Goal: Task Accomplishment & Management: Manage account settings

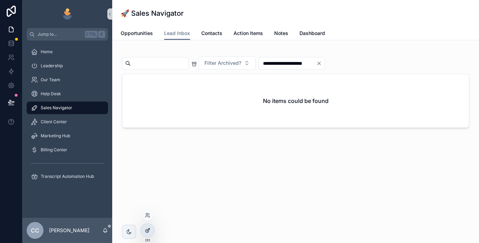
click at [146, 230] on icon at bounding box center [148, 231] width 6 height 6
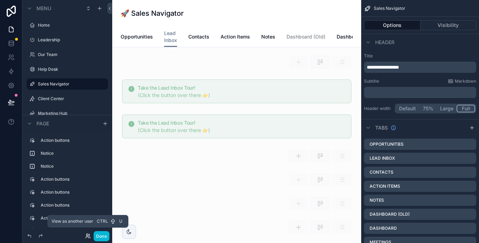
click at [87, 235] on icon at bounding box center [88, 236] width 6 height 6
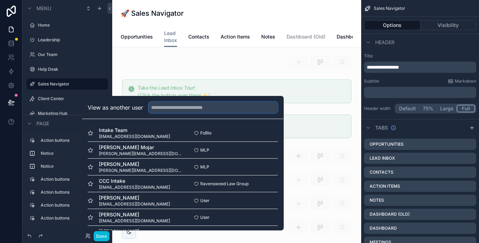
click at [166, 110] on input "text" at bounding box center [213, 107] width 129 height 11
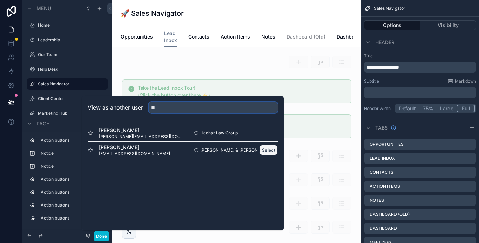
type input "**"
click at [269, 151] on button "Select" at bounding box center [268, 150] width 18 height 10
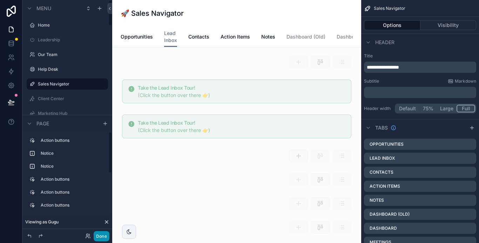
click at [101, 235] on button "Done" at bounding box center [102, 236] width 16 height 10
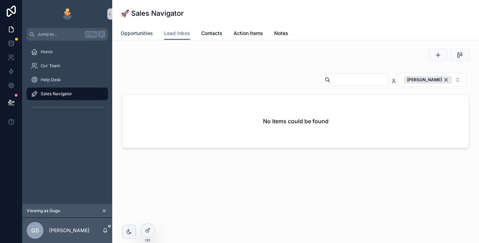
click at [126, 30] on span "Opportunities" at bounding box center [137, 33] width 32 height 7
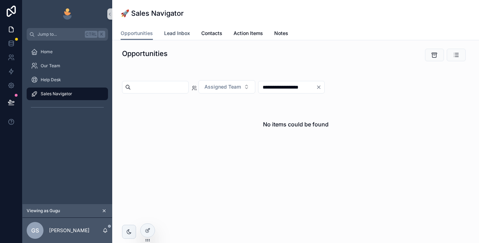
click at [174, 32] on span "Lead Inbox" at bounding box center [177, 33] width 26 height 7
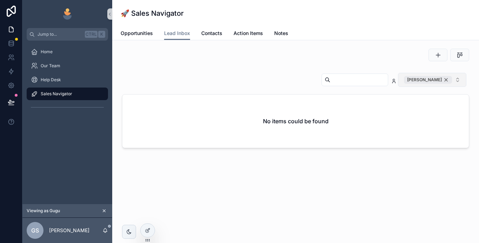
click at [445, 80] on div "[PERSON_NAME]" at bounding box center [428, 80] width 48 height 8
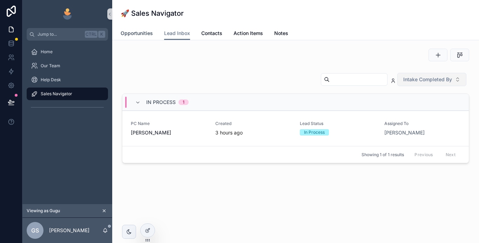
click at [136, 30] on span "Opportunities" at bounding box center [137, 33] width 32 height 7
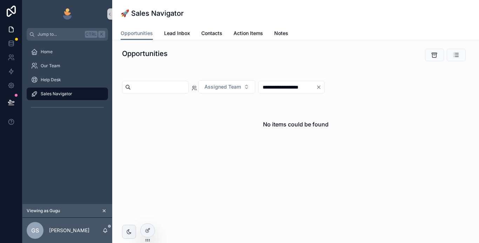
drag, startPoint x: 171, startPoint y: 87, endPoint x: 174, endPoint y: 91, distance: 5.2
click at [171, 87] on input "scrollable content" at bounding box center [159, 87] width 57 height 10
click at [229, 154] on div "**********" at bounding box center [295, 119] width 366 height 158
click at [185, 33] on span "Lead Inbox" at bounding box center [177, 33] width 26 height 7
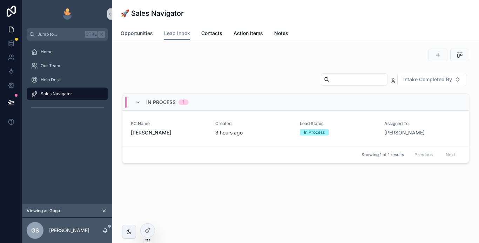
click at [139, 31] on span "Opportunities" at bounding box center [137, 33] width 32 height 7
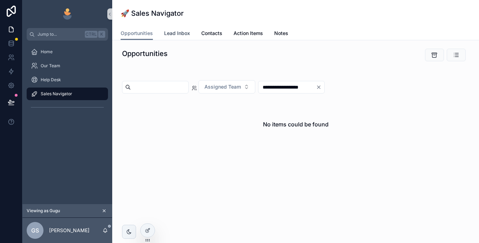
click at [179, 33] on span "Lead Inbox" at bounding box center [177, 33] width 26 height 7
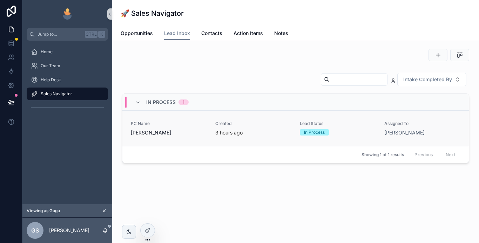
click at [181, 135] on span "[PERSON_NAME]" at bounding box center [169, 132] width 76 height 7
